Goal: Information Seeking & Learning: Learn about a topic

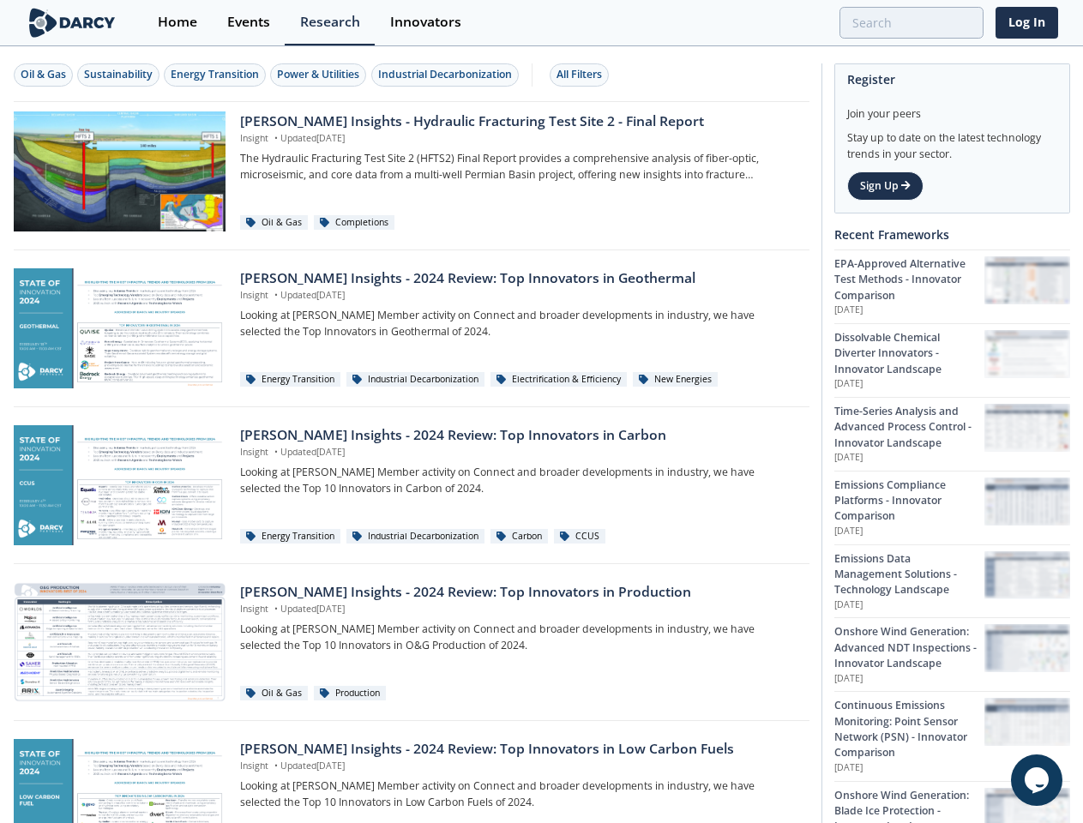
click at [44, 75] on div "Oil & Gas" at bounding box center [43, 74] width 45 height 15
click at [119, 75] on div "Sustainability" at bounding box center [118, 74] width 69 height 15
click at [216, 75] on div "Energy Transition" at bounding box center [215, 74] width 88 height 15
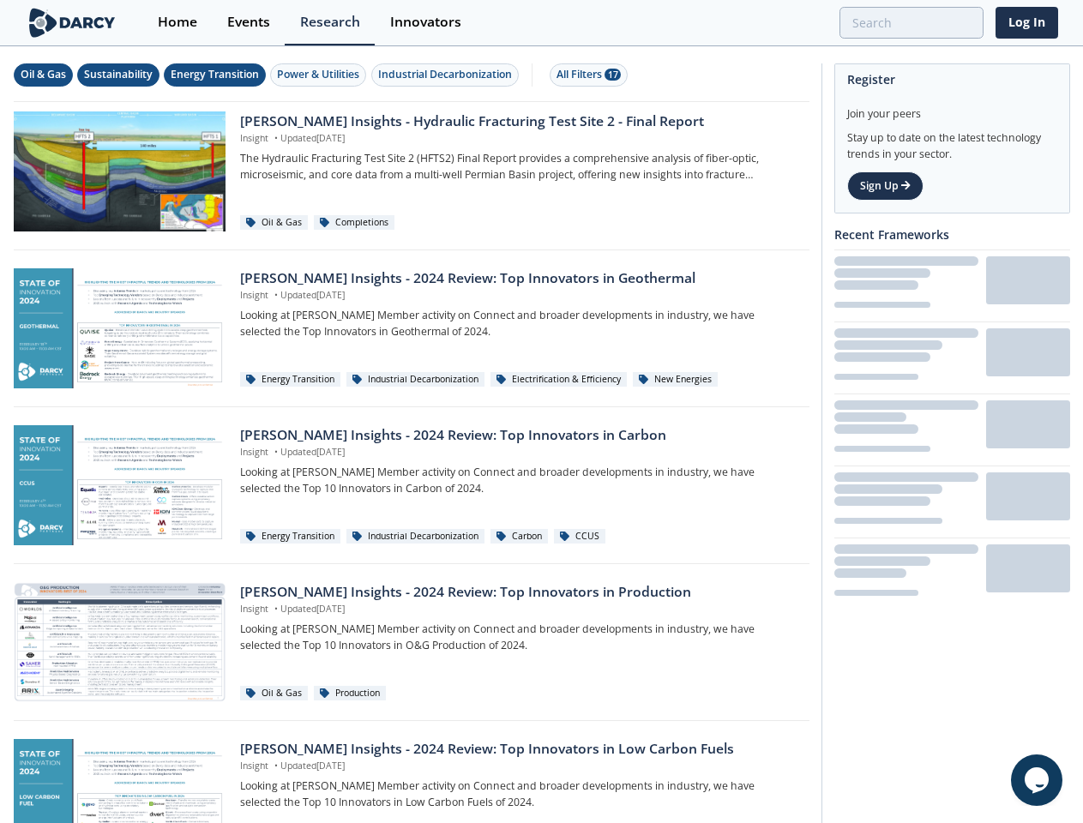
click at [321, 75] on div "Power & Utilities" at bounding box center [318, 74] width 82 height 15
click at [448, 75] on div "Industrial Decarbonization" at bounding box center [445, 74] width 134 height 15
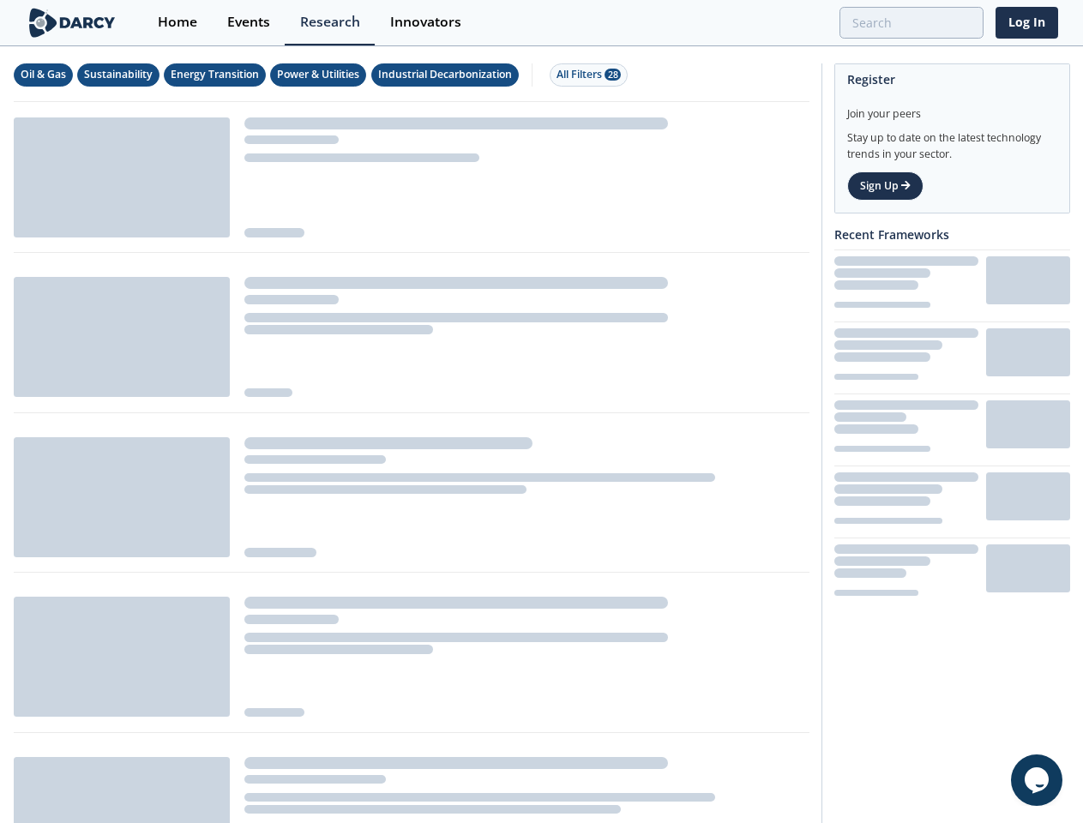
click at [584, 75] on div "All Filters 28" at bounding box center [589, 74] width 64 height 15
click at [1022, 780] on div "Opens Chat This icon Opens the chat window." at bounding box center [1036, 780] width 51 height 27
